Goal: Check status: Check status

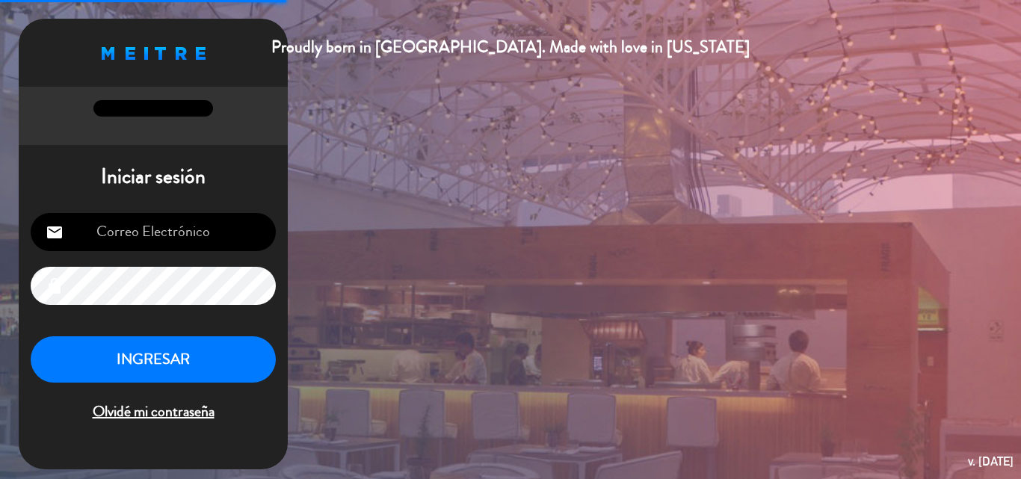
type input "[PERSON_NAME][EMAIL_ADDRESS][DOMAIN_NAME]"
click at [169, 360] on button "INGRESAR" at bounding box center [153, 359] width 245 height 47
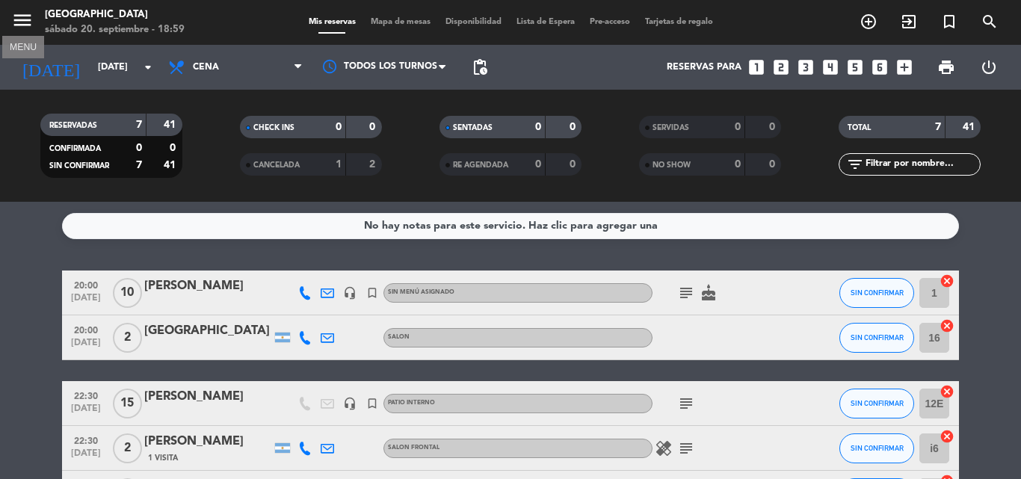
click at [28, 19] on icon "menu" at bounding box center [22, 20] width 22 height 22
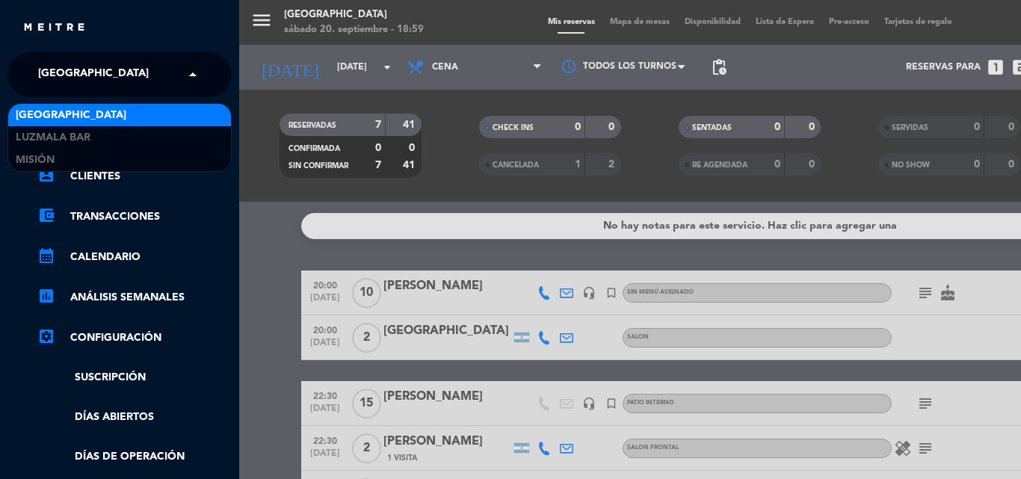
click at [75, 70] on span "[GEOGRAPHIC_DATA]" at bounding box center [93, 74] width 111 height 31
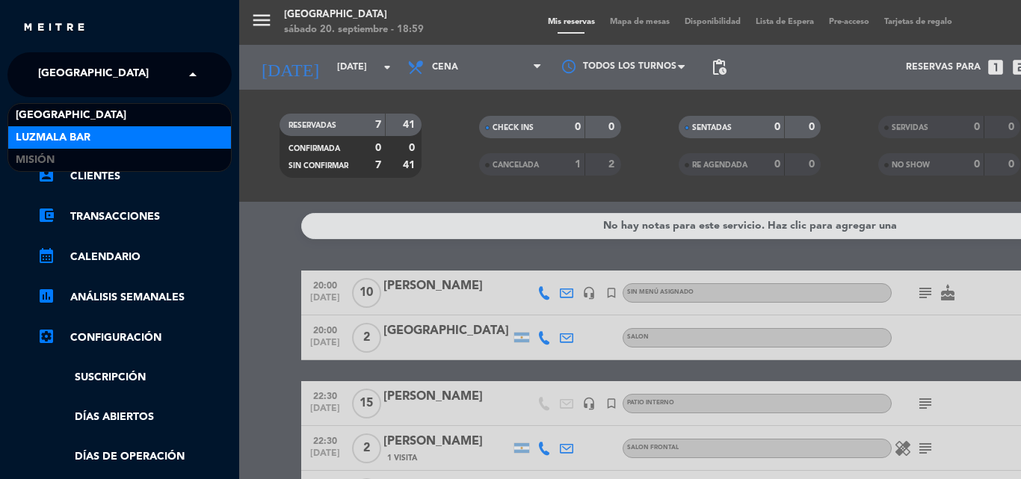
click at [61, 137] on span "Luzmala Bar" at bounding box center [53, 137] width 75 height 17
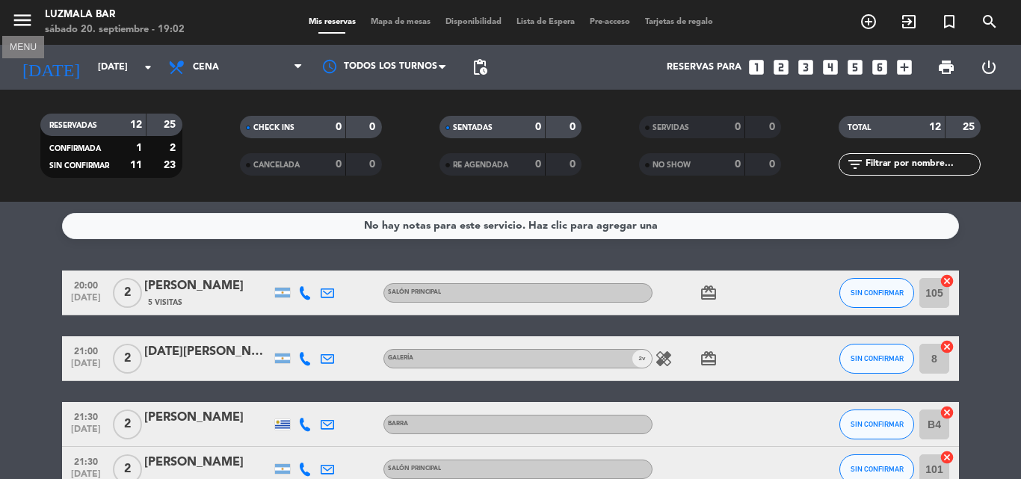
click at [15, 17] on icon "menu" at bounding box center [22, 20] width 22 height 22
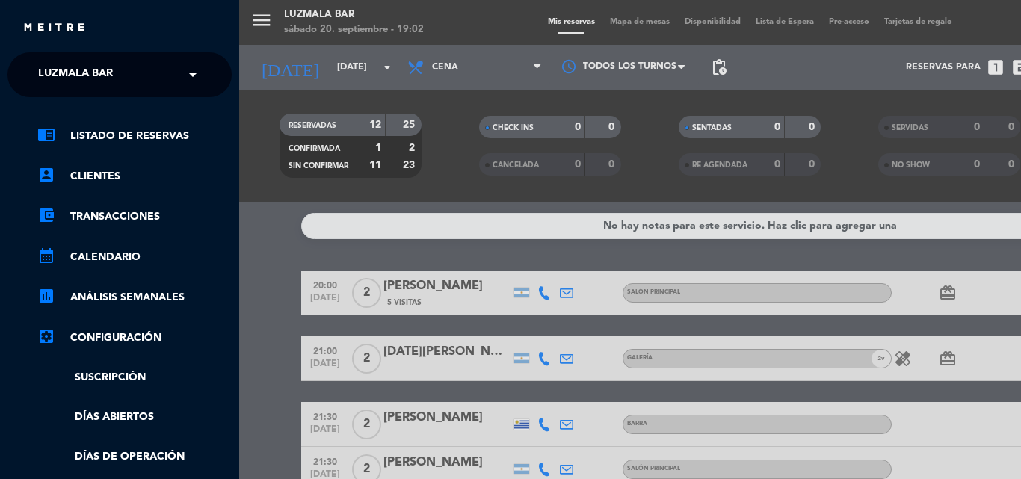
click at [88, 69] on span "Luzmala Bar" at bounding box center [75, 74] width 75 height 31
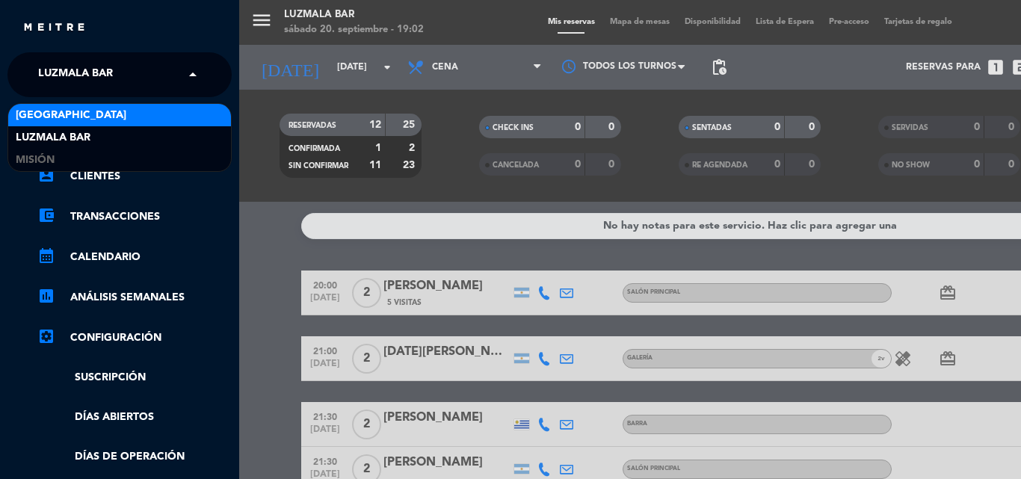
click at [123, 111] on div "[GEOGRAPHIC_DATA]" at bounding box center [119, 115] width 223 height 22
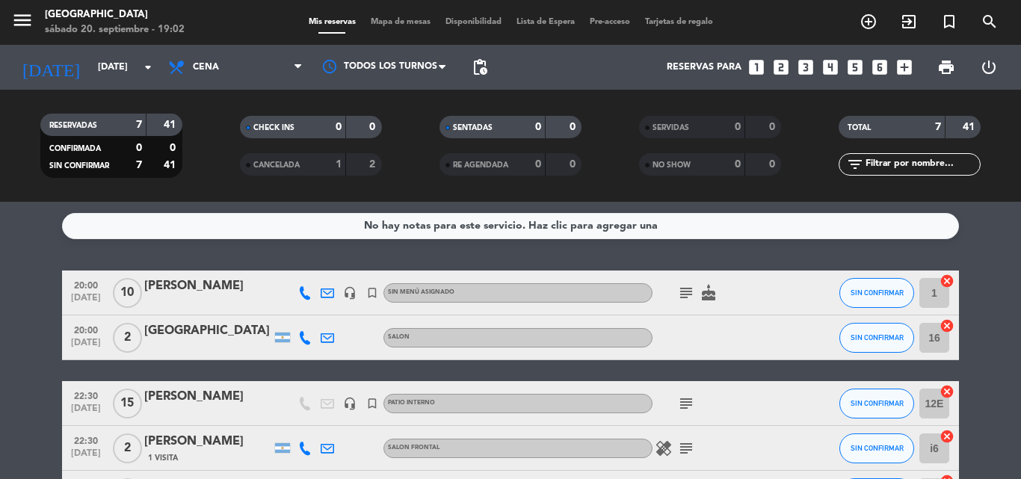
click at [686, 304] on div "subject cake" at bounding box center [719, 293] width 135 height 44
click at [687, 294] on icon "subject" at bounding box center [686, 293] width 18 height 18
click at [686, 390] on div "subject" at bounding box center [719, 403] width 135 height 44
click at [687, 393] on div "subject" at bounding box center [719, 403] width 135 height 44
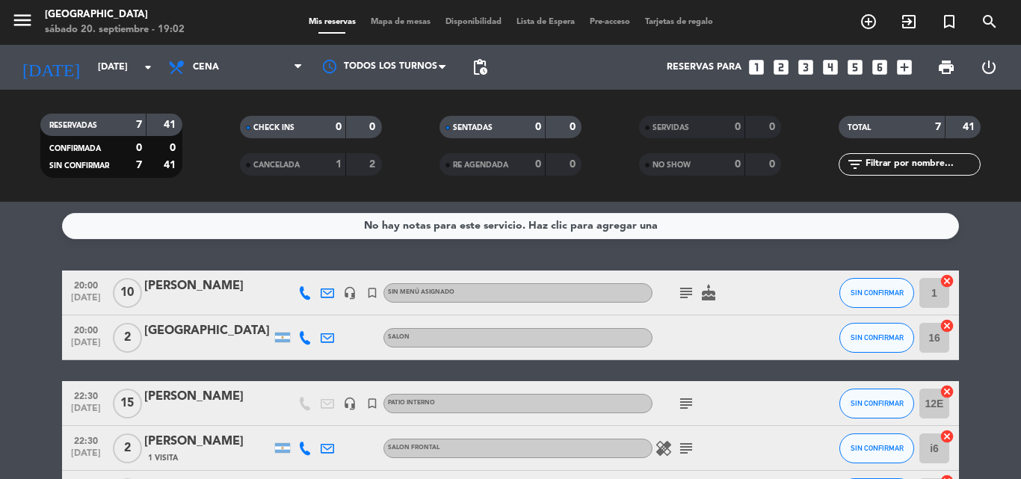
click at [687, 397] on icon "subject" at bounding box center [686, 404] width 18 height 18
click at [689, 448] on icon "subject" at bounding box center [686, 448] width 18 height 18
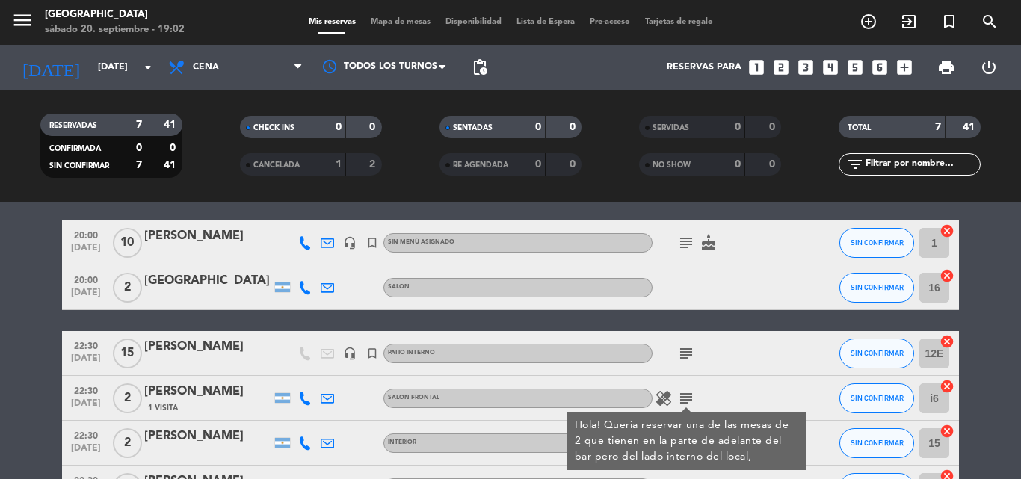
scroll to position [75, 0]
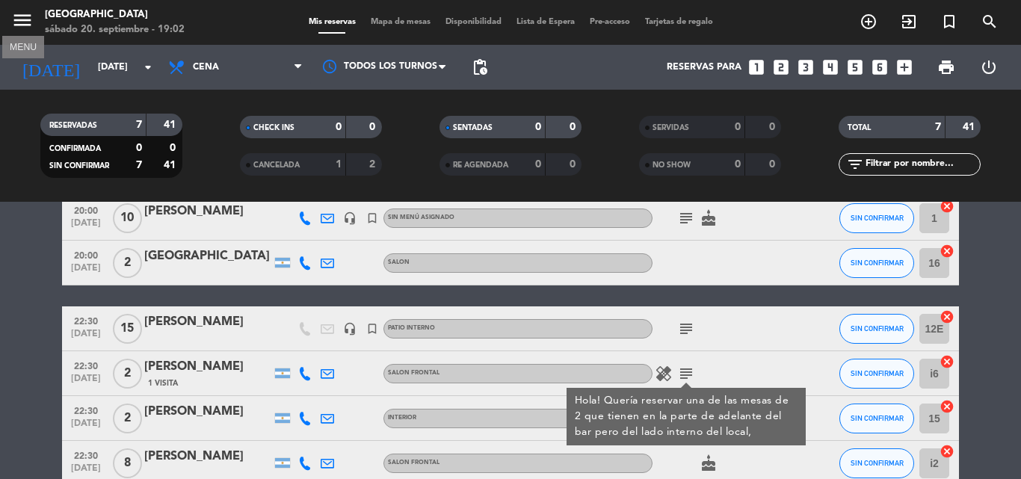
click at [20, 18] on icon "menu" at bounding box center [22, 20] width 22 height 22
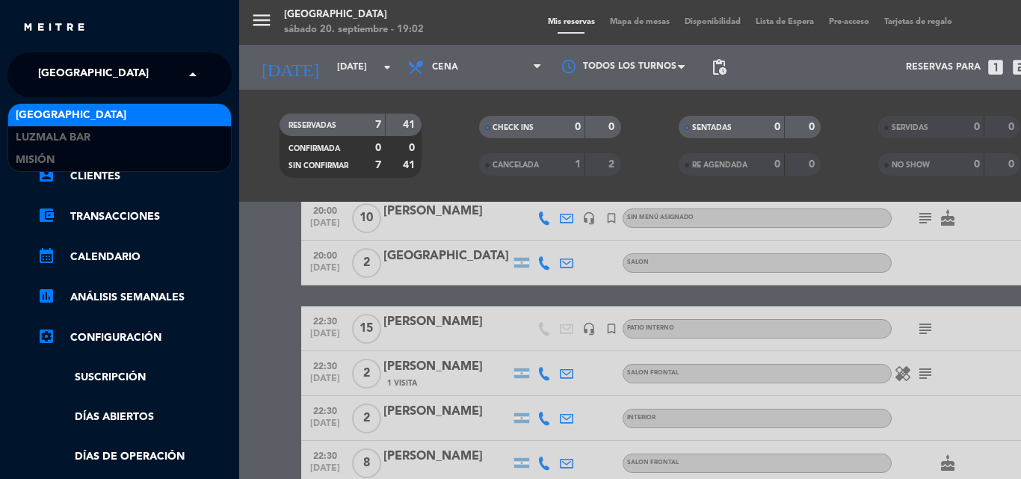
click at [70, 61] on span "[GEOGRAPHIC_DATA]" at bounding box center [93, 74] width 111 height 31
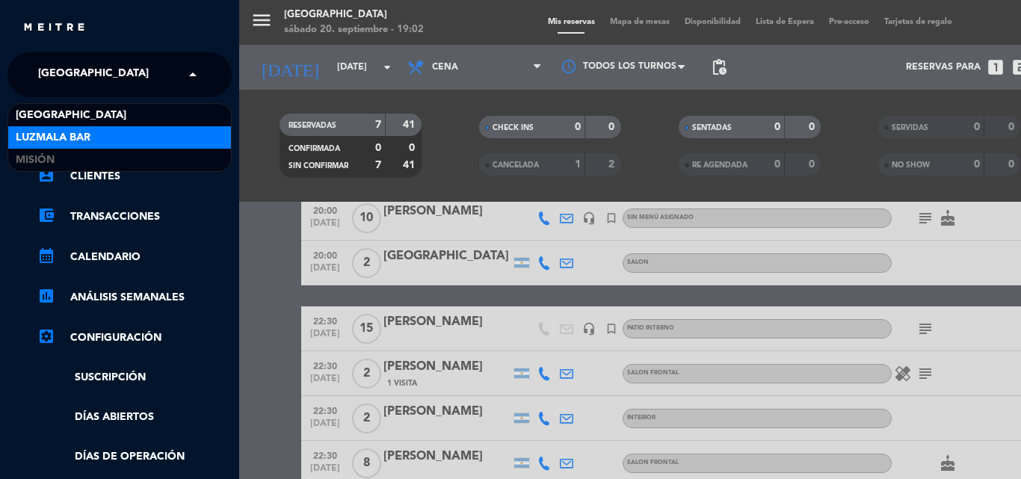
click at [92, 143] on div "Luzmala Bar" at bounding box center [119, 137] width 223 height 22
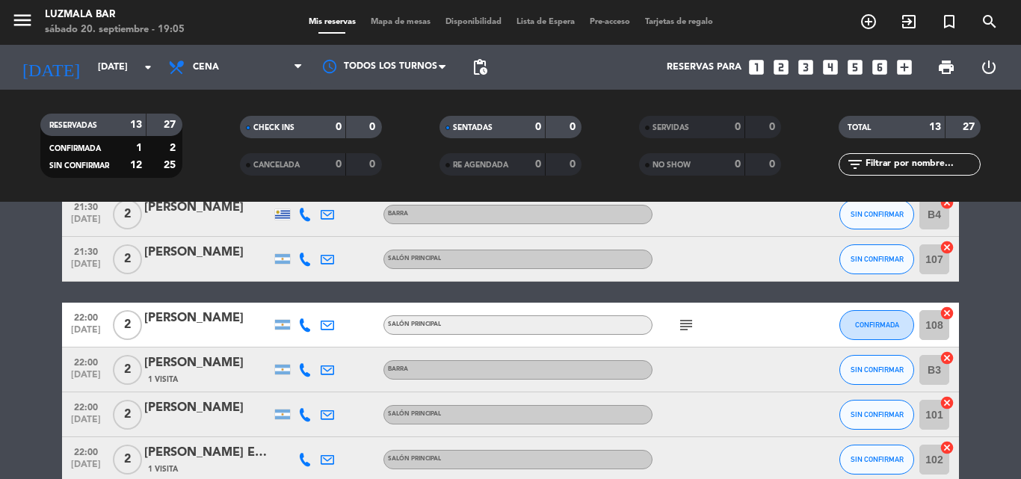
scroll to position [0, 0]
